Goal: Task Accomplishment & Management: Manage account settings

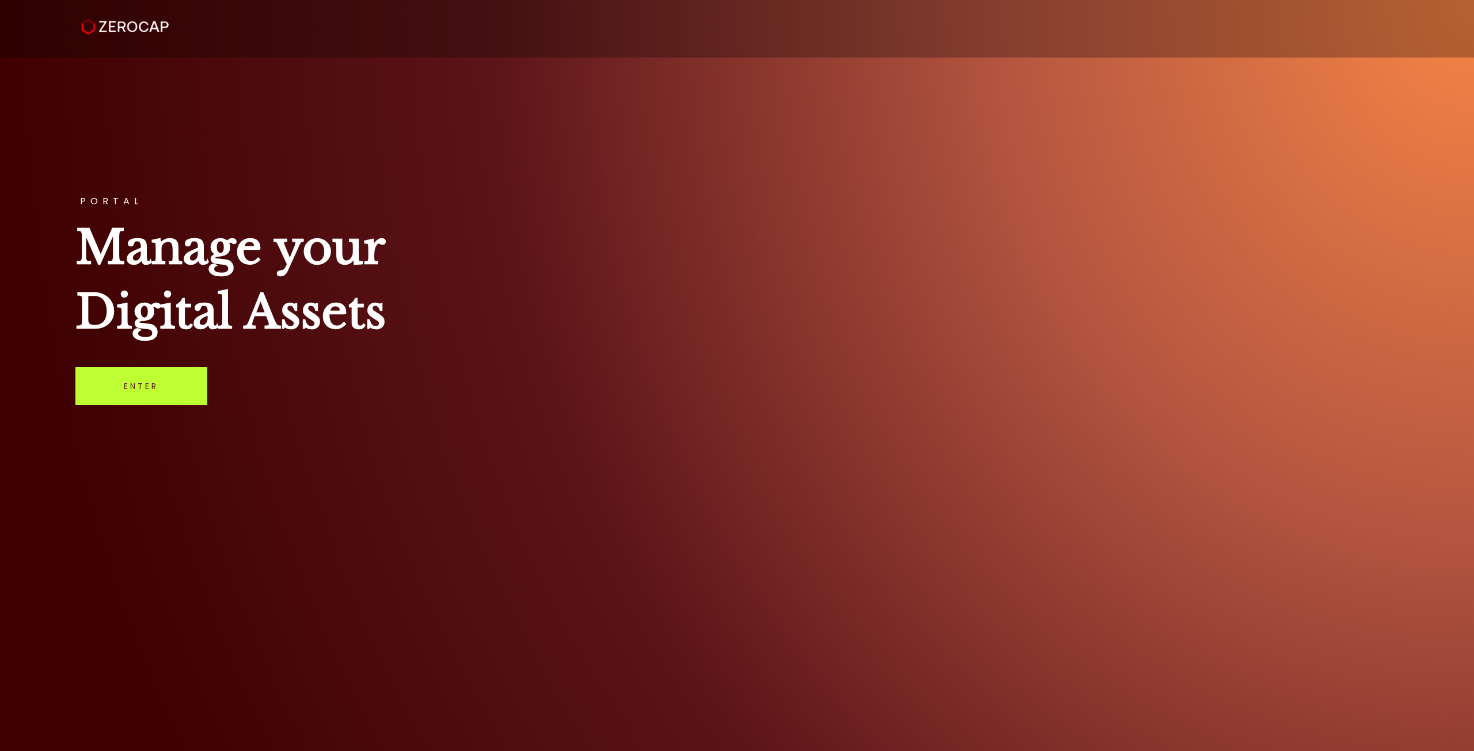
click at [130, 374] on link "Enter" at bounding box center [141, 386] width 132 height 38
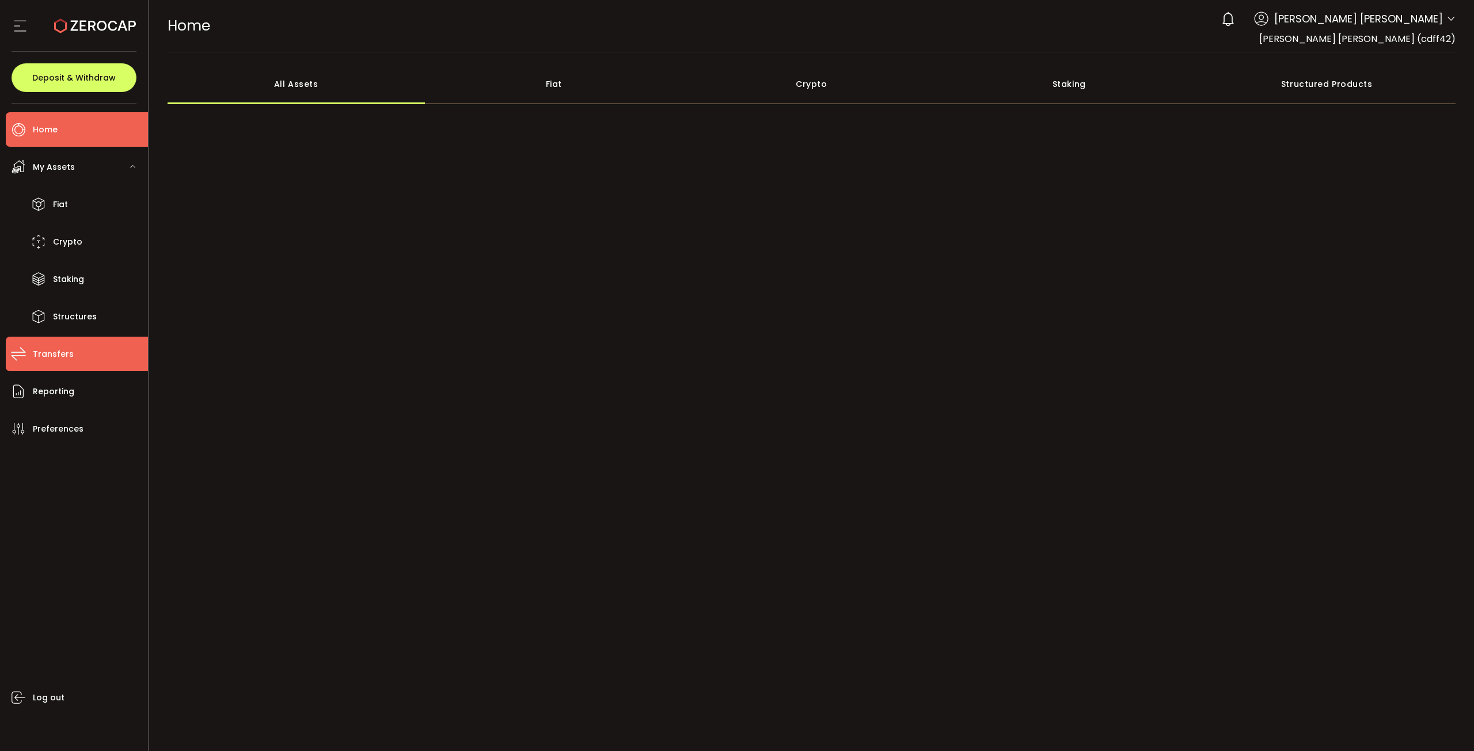
click at [86, 353] on li "Transfers" at bounding box center [77, 354] width 142 height 35
